Goal: Information Seeking & Learning: Find specific fact

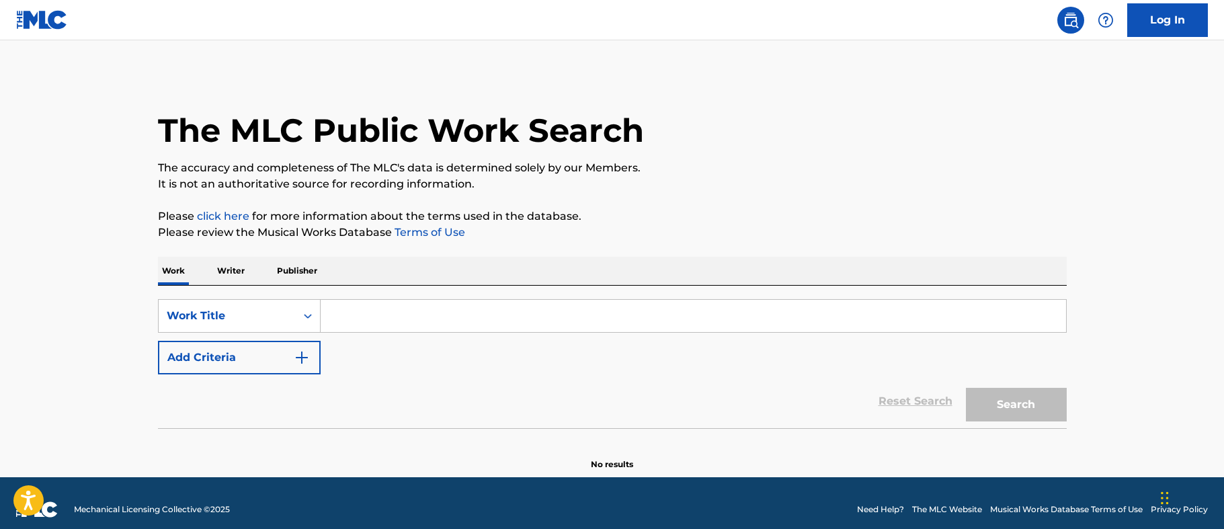
click at [352, 320] on input "Search Form" at bounding box center [693, 316] width 745 height 32
paste input "Midas Touch"
type input "Midas Touch"
click at [257, 360] on button "Add Criteria" at bounding box center [239, 358] width 163 height 34
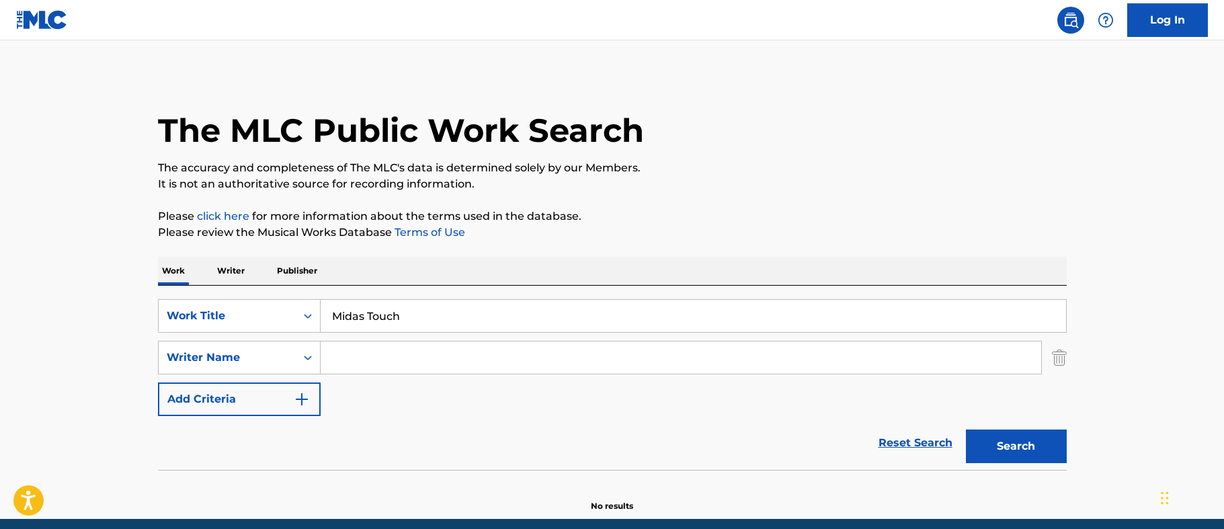
click at [355, 350] on input "Search Form" at bounding box center [681, 357] width 720 height 32
type input "J"
type input "[PERSON_NAME]"
click at [966, 429] on button "Search" at bounding box center [1016, 446] width 101 height 34
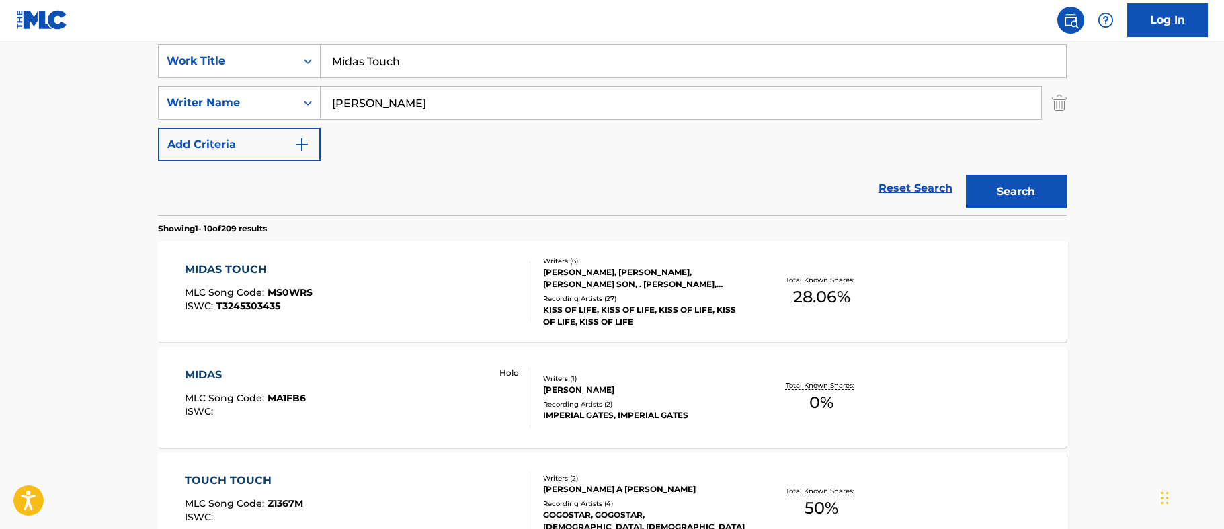
scroll to position [336, 0]
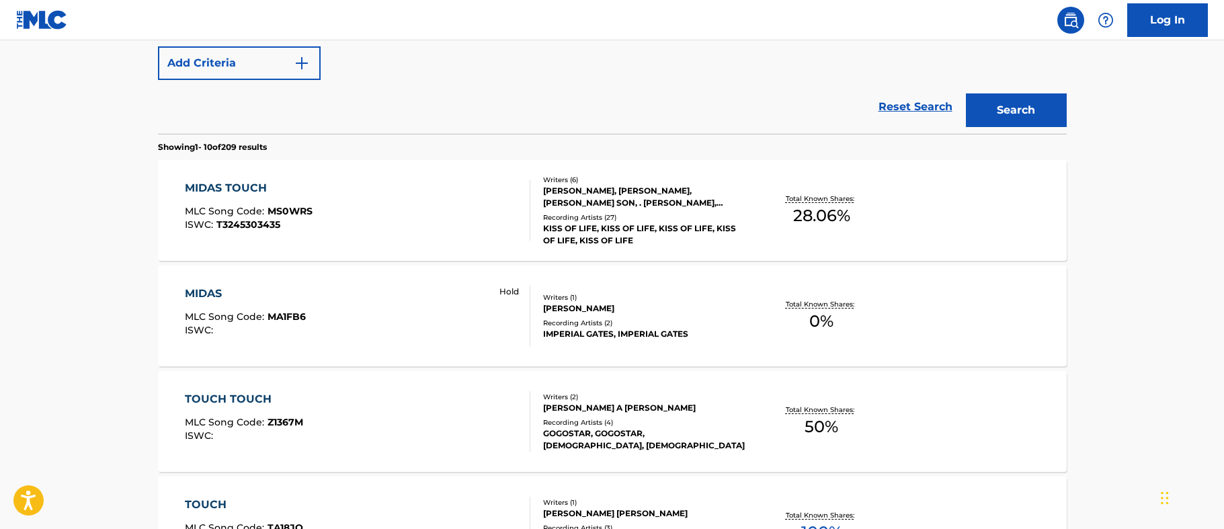
click at [424, 205] on div "MIDAS TOUCH MLC Song Code : MS0WRS ISWC : T3245303435" at bounding box center [357, 210] width 345 height 60
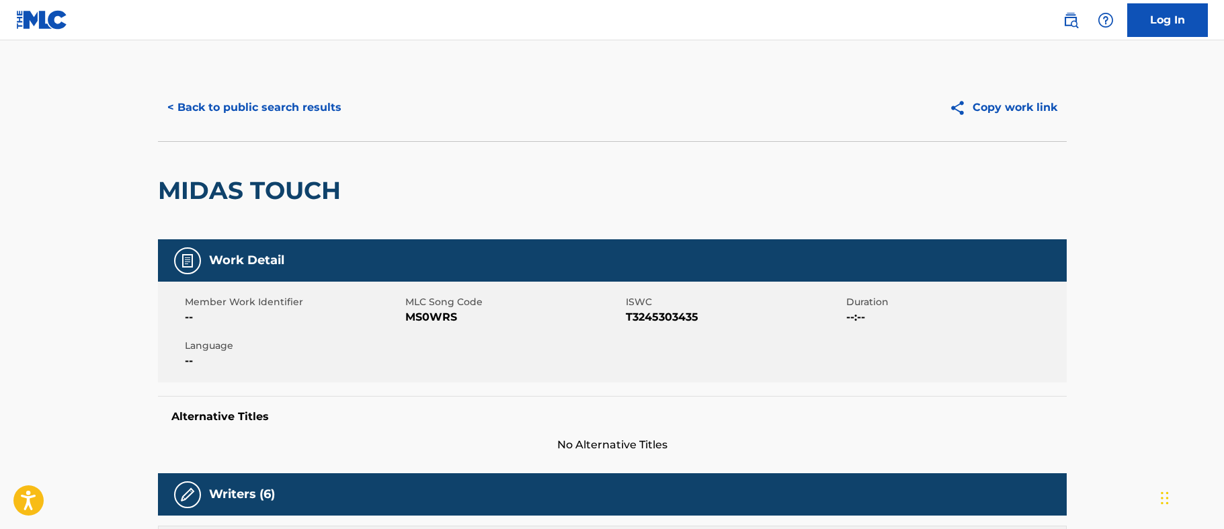
click at [226, 107] on button "< Back to public search results" at bounding box center [254, 108] width 193 height 34
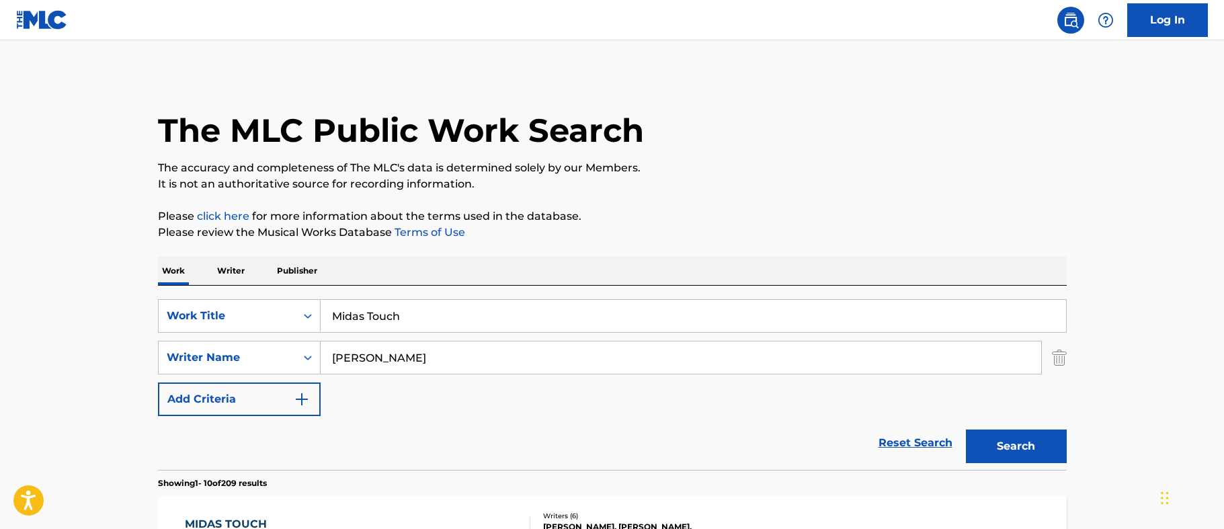
drag, startPoint x: 417, startPoint y: 308, endPoint x: 167, endPoint y: 288, distance: 250.8
click at [167, 288] on div "SearchWithCriteriadc69c845-5113-4892-910d-79b37ec5323f Work Title Midas Touch S…" at bounding box center [612, 378] width 909 height 184
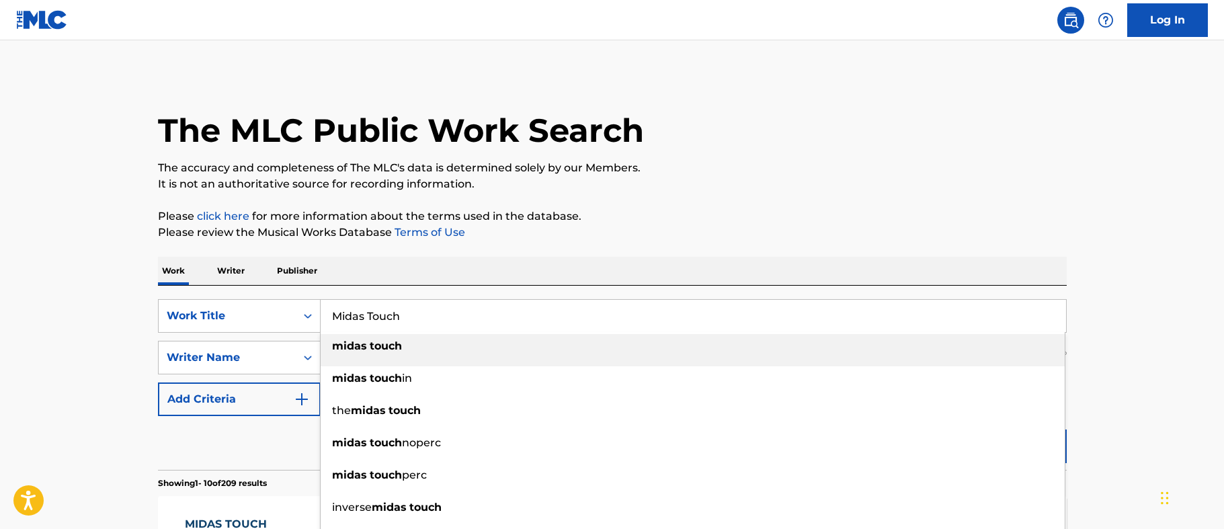
paste input "Nothing But the Best"
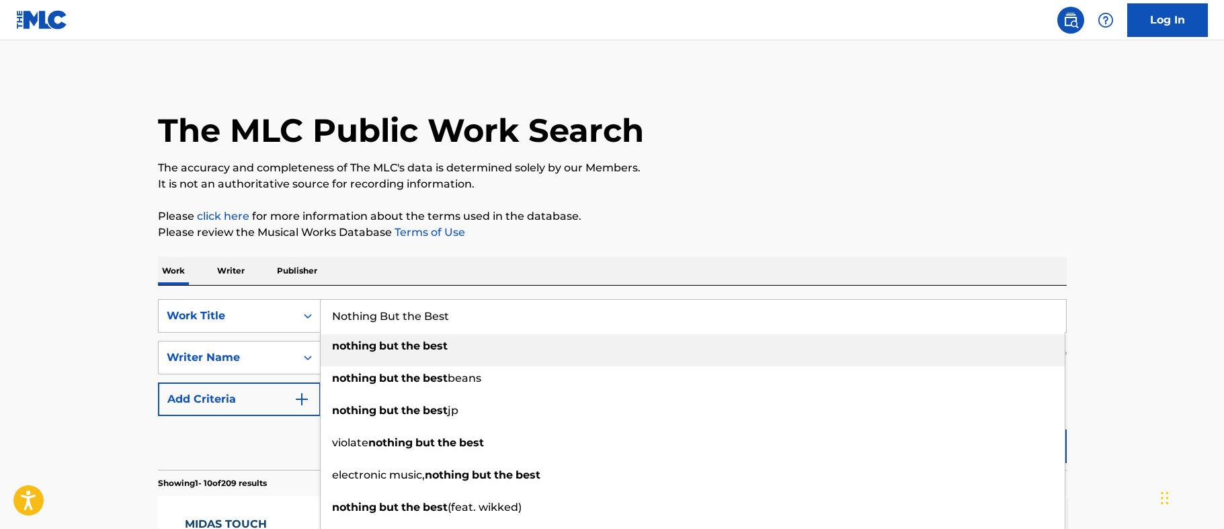
type input "Nothing But the Best"
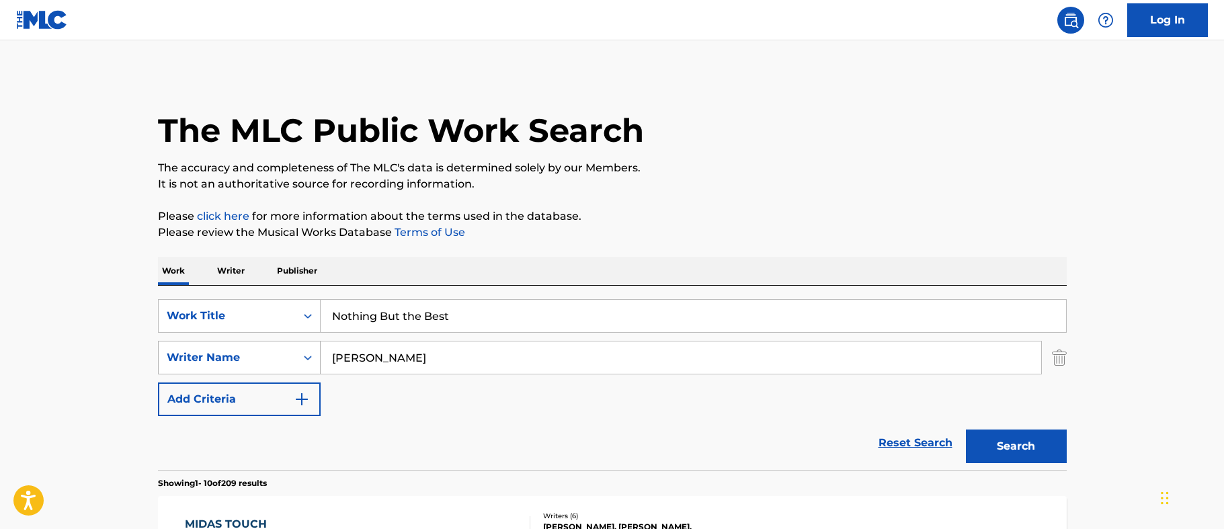
drag, startPoint x: 309, startPoint y: 358, endPoint x: 245, endPoint y: 358, distance: 63.8
click at [245, 358] on div "SearchWithCriteria31847f0b-66f2-4da4-86bd-c182b64b1e04 Writer Name [PERSON_NAME]" at bounding box center [612, 358] width 909 height 34
paste input "[PERSON_NAME]"
type input "[PERSON_NAME]"
click at [999, 437] on button "Search" at bounding box center [1016, 446] width 101 height 34
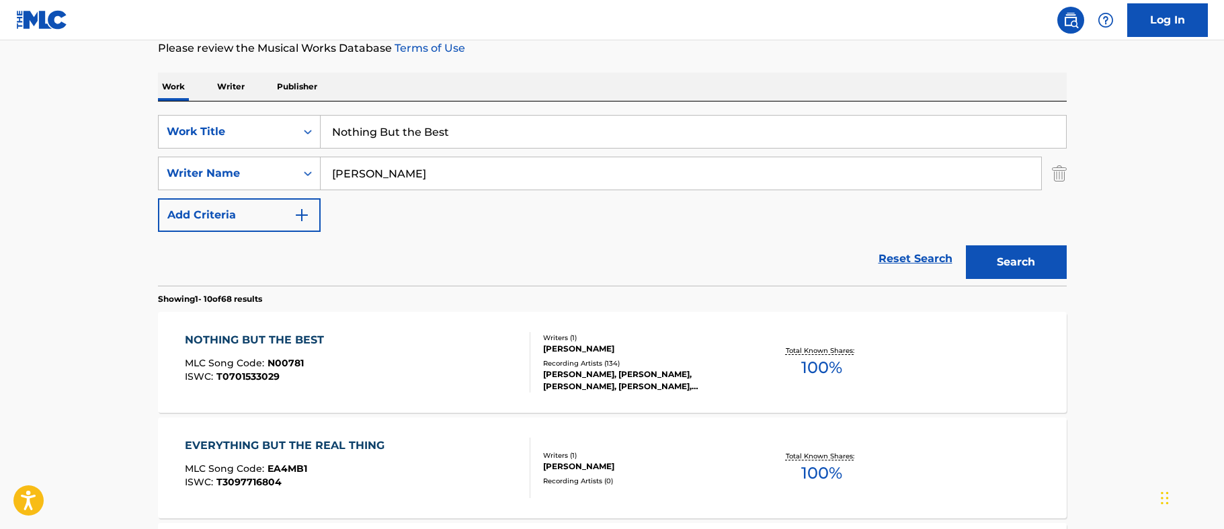
scroll to position [202, 0]
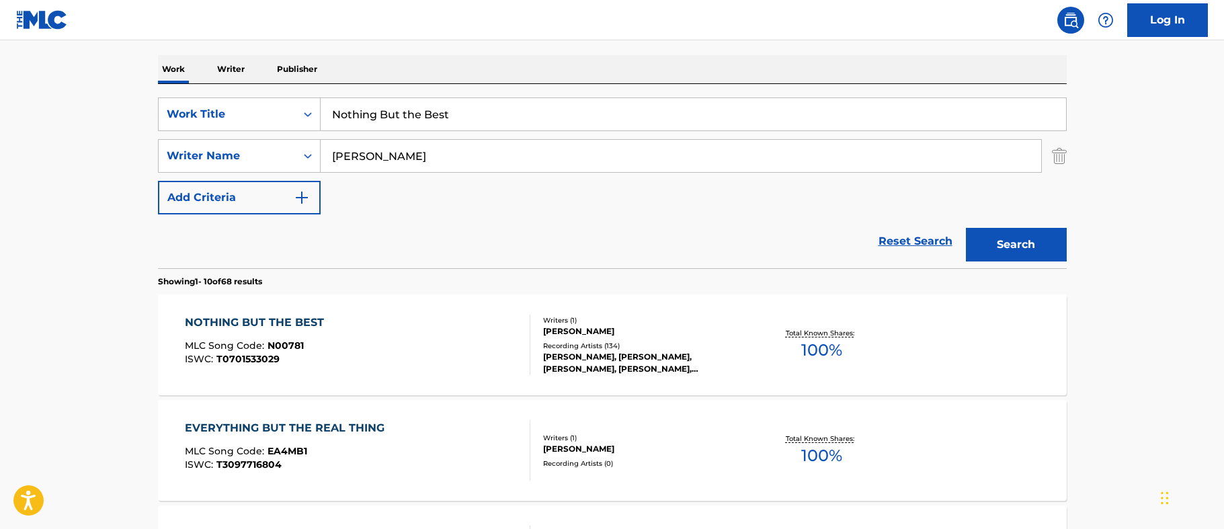
click at [351, 332] on div "NOTHING BUT THE BEST MLC Song Code : N00781 ISWC : T0701533029" at bounding box center [357, 345] width 345 height 60
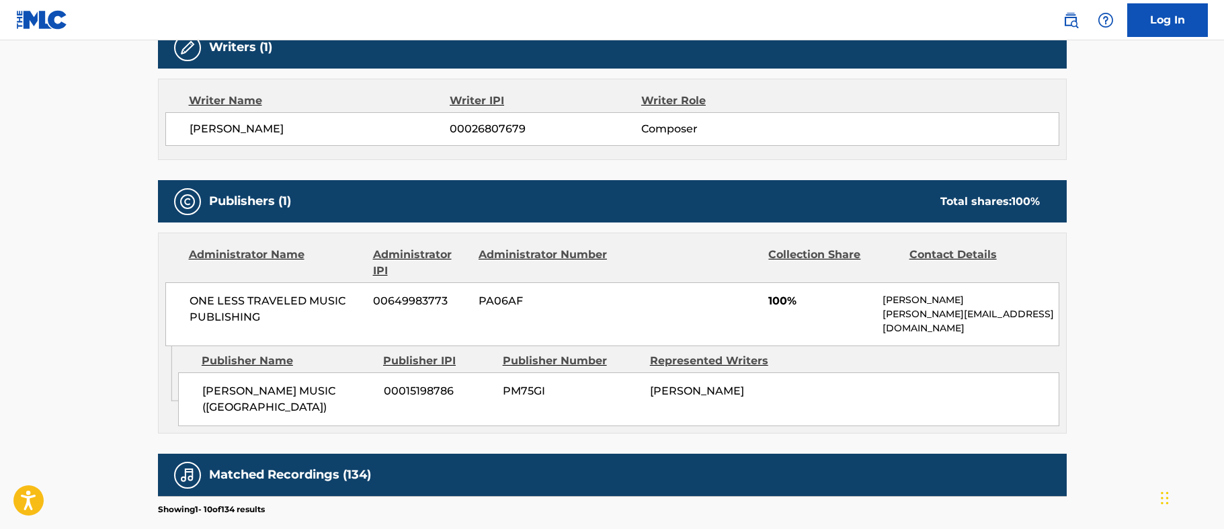
scroll to position [423, 0]
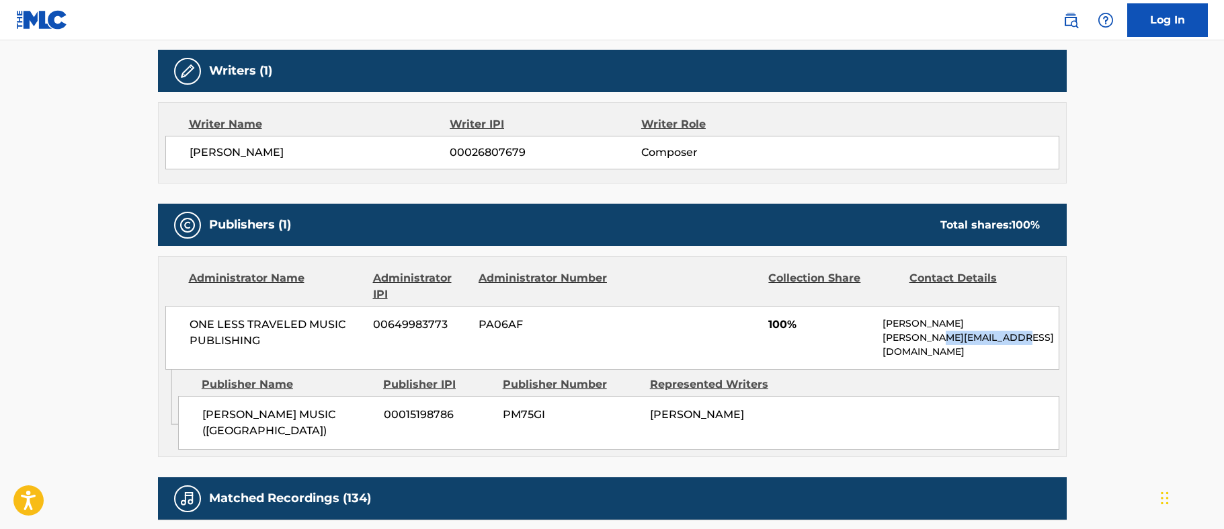
drag, startPoint x: 937, startPoint y: 341, endPoint x: 1015, endPoint y: 334, distance: 78.3
click at [1015, 334] on p "[PERSON_NAME][EMAIL_ADDRESS][DOMAIN_NAME]" at bounding box center [969, 345] width 175 height 28
click at [1016, 333] on p "[PERSON_NAME][EMAIL_ADDRESS][DOMAIN_NAME]" at bounding box center [969, 345] width 175 height 28
